Goal: Information Seeking & Learning: Learn about a topic

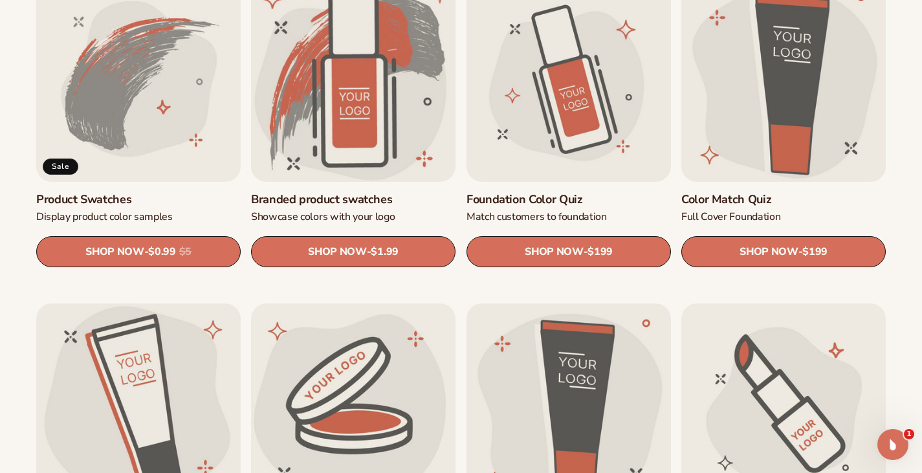
scroll to position [800, 0]
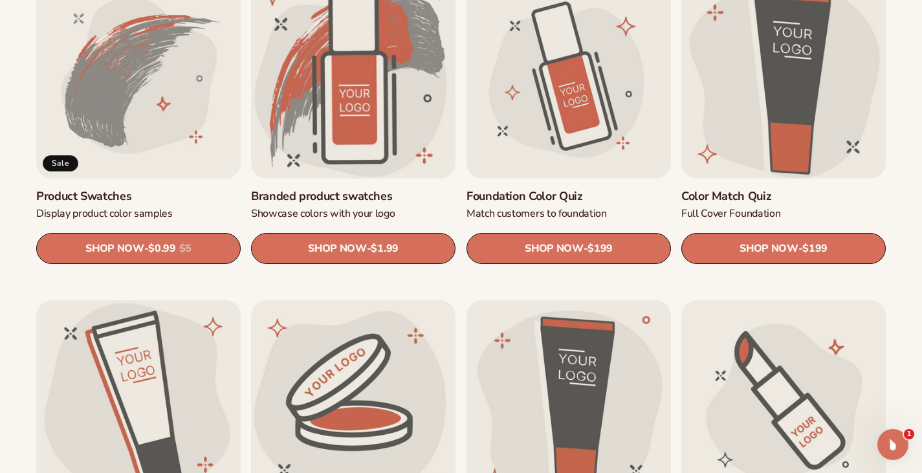
click at [793, 189] on link "Color Match Quiz" at bounding box center [783, 196] width 204 height 15
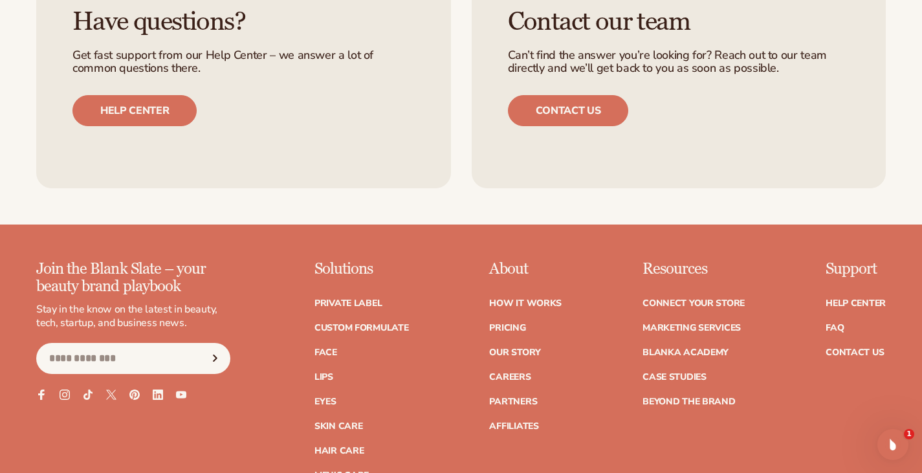
scroll to position [858, 0]
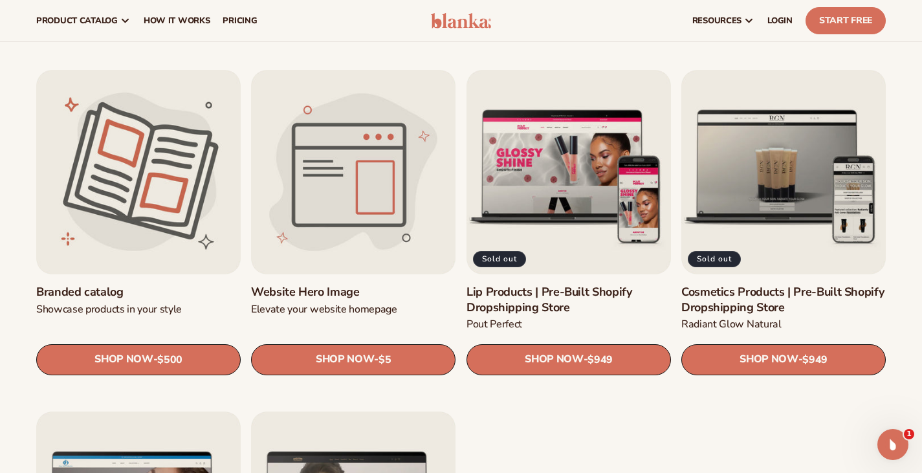
scroll to position [1355, 0]
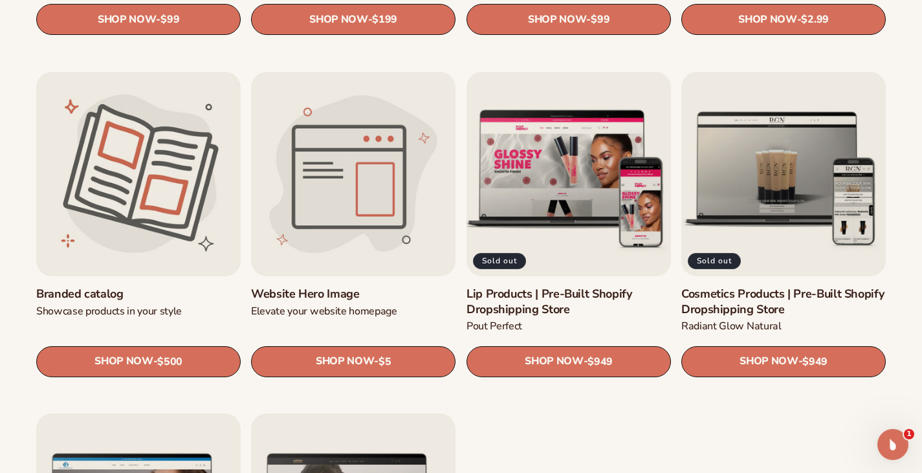
click at [578, 287] on link "Lip Products | Pre-Built Shopify Dropshipping Store" at bounding box center [568, 302] width 204 height 30
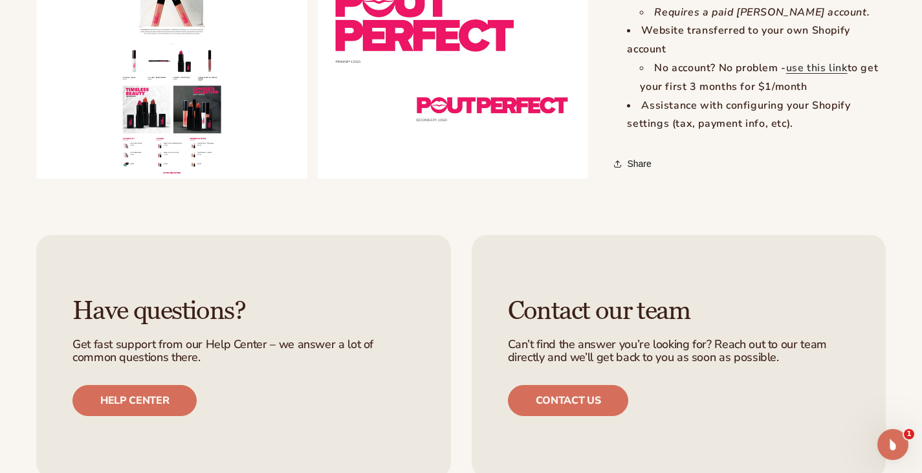
scroll to position [1517, 0]
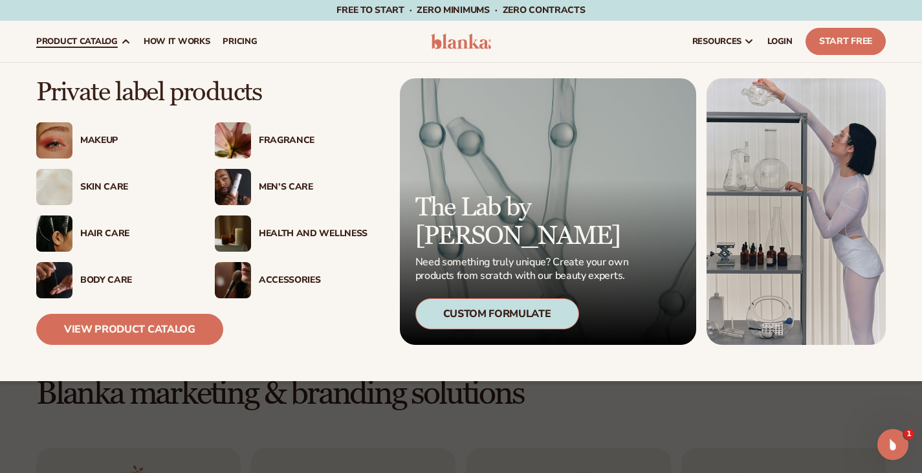
click at [110, 38] on span "product catalog" at bounding box center [77, 41] width 82 height 10
click at [126, 43] on link "product catalog" at bounding box center [83, 41] width 107 height 41
click at [65, 34] on link "product catalog" at bounding box center [83, 41] width 107 height 41
click at [129, 323] on link "View Product Catalog" at bounding box center [129, 329] width 187 height 31
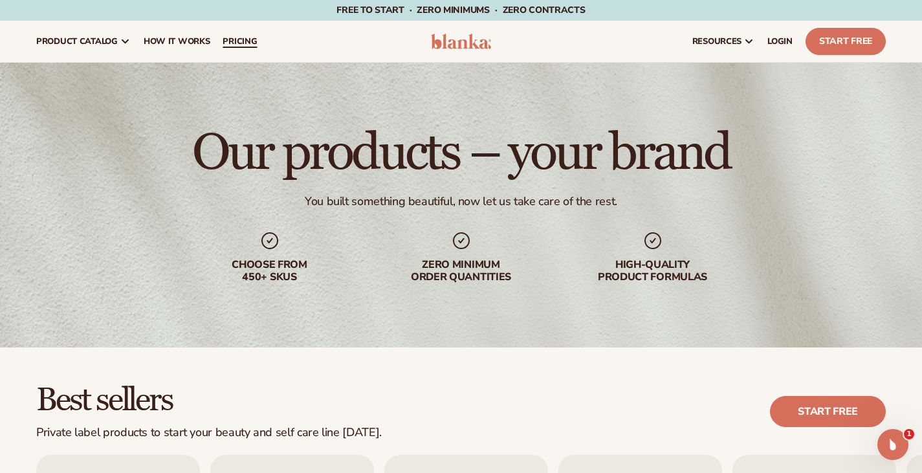
click at [257, 36] on span "pricing" at bounding box center [240, 41] width 34 height 10
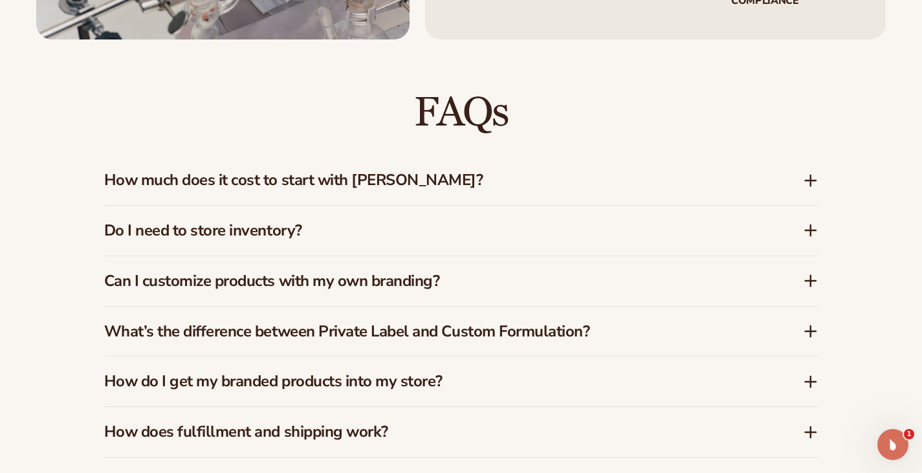
scroll to position [1793, 0]
